Goal: Navigation & Orientation: Find specific page/section

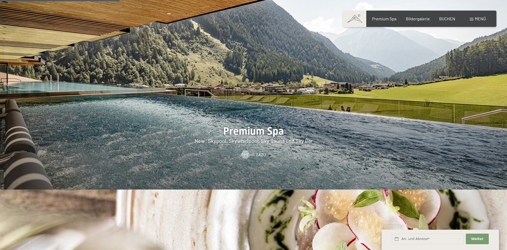
scroll to position [781, 0]
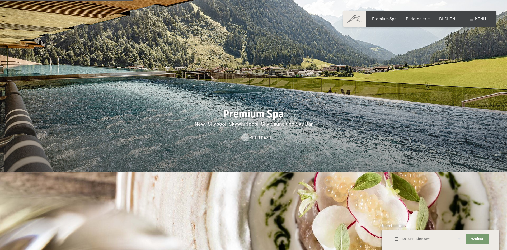
click at [252, 135] on span "Mehr dazu" at bounding box center [260, 138] width 22 height 6
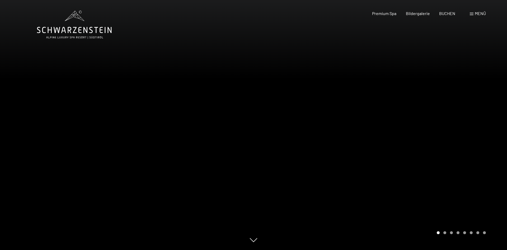
click at [445, 232] on div "Carousel Page 2" at bounding box center [445, 232] width 3 height 3
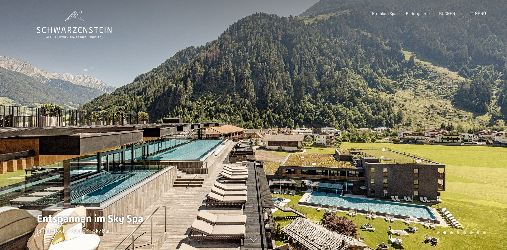
click at [450, 233] on div "Carousel Pagination" at bounding box center [460, 232] width 51 height 3
click at [453, 232] on div "Carousel Page 3" at bounding box center [451, 232] width 3 height 3
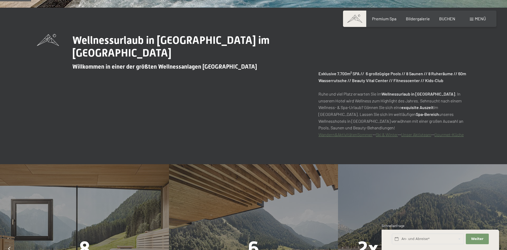
scroll to position [404, 0]
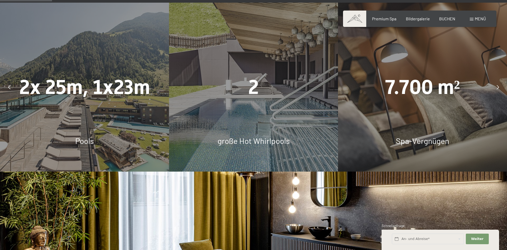
click at [498, 86] on icon at bounding box center [498, 87] width 2 height 4
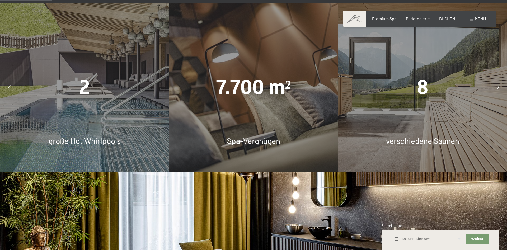
click at [498, 86] on icon at bounding box center [498, 87] width 2 height 4
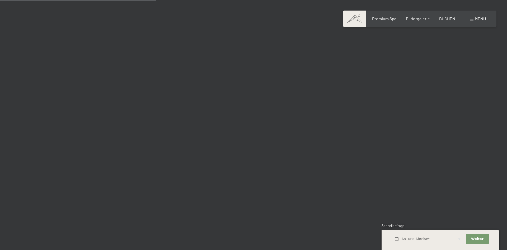
scroll to position [1374, 0]
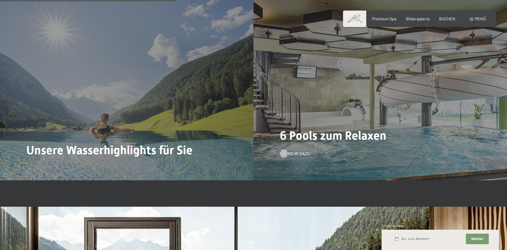
click at [299, 153] on span "Mehr dazu" at bounding box center [299, 154] width 22 height 6
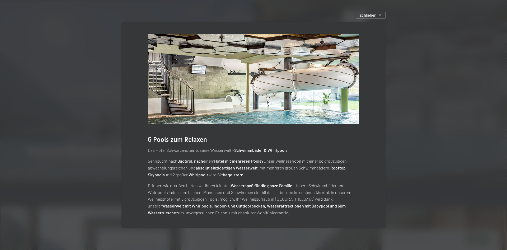
click at [367, 19] on div "6 Pools zum Relaxen Das Hotel Schwarzenstein & seine Wasserwelt – Schwimmbäder …" at bounding box center [254, 125] width 280 height 222
click at [364, 15] on span "schließen" at bounding box center [368, 15] width 16 height 6
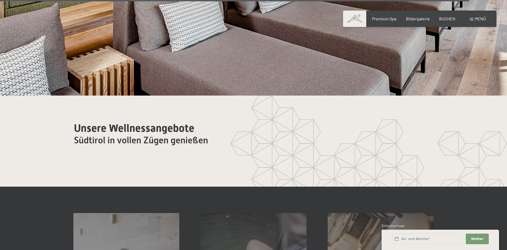
scroll to position [3287, 0]
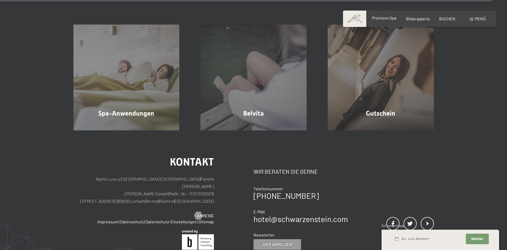
click at [388, 18] on span "Premium Spa" at bounding box center [384, 17] width 24 height 5
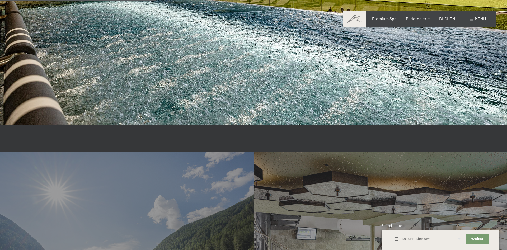
scroll to position [1051, 0]
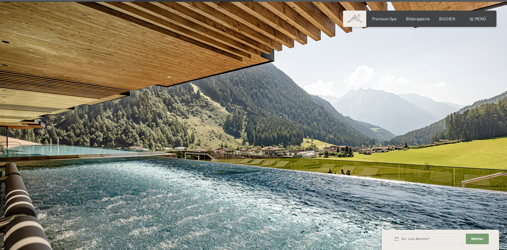
click at [481, 16] on span "Menü" at bounding box center [480, 18] width 11 height 5
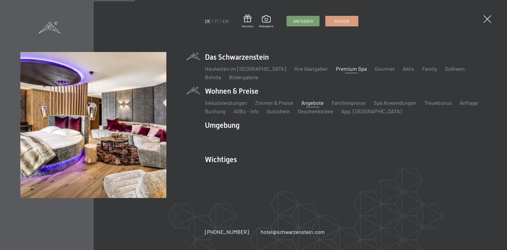
click at [308, 105] on link "Angebote" at bounding box center [312, 103] width 22 height 6
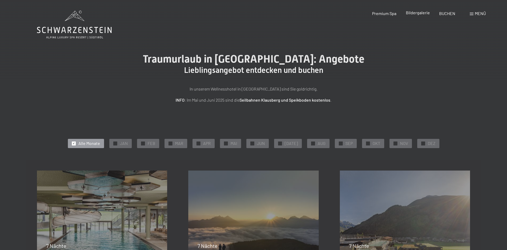
click at [419, 13] on span "Bildergalerie" at bounding box center [418, 12] width 24 height 5
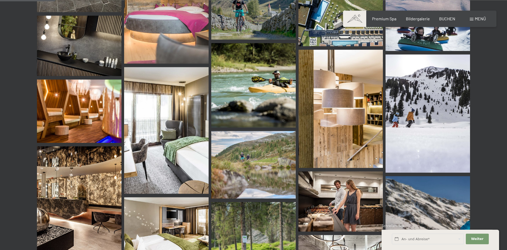
scroll to position [781, 0]
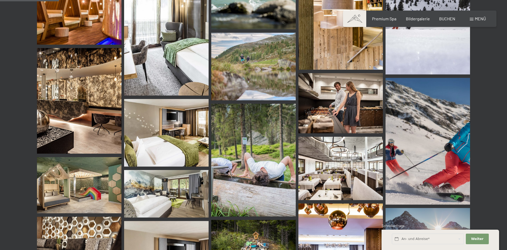
click at [476, 18] on span "Menü" at bounding box center [480, 18] width 11 height 5
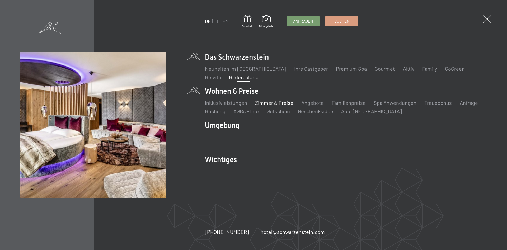
click at [268, 101] on link "Zimmer & Preise" at bounding box center [274, 103] width 38 height 6
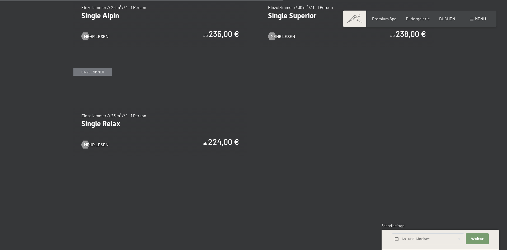
scroll to position [1105, 0]
